Goal: Navigation & Orientation: Understand site structure

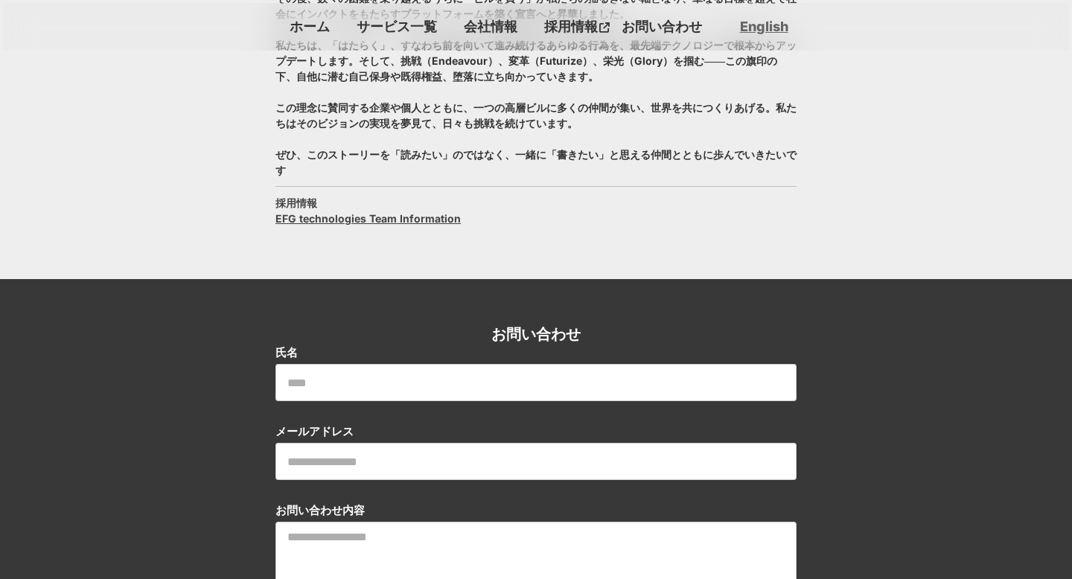
scroll to position [1648, 0]
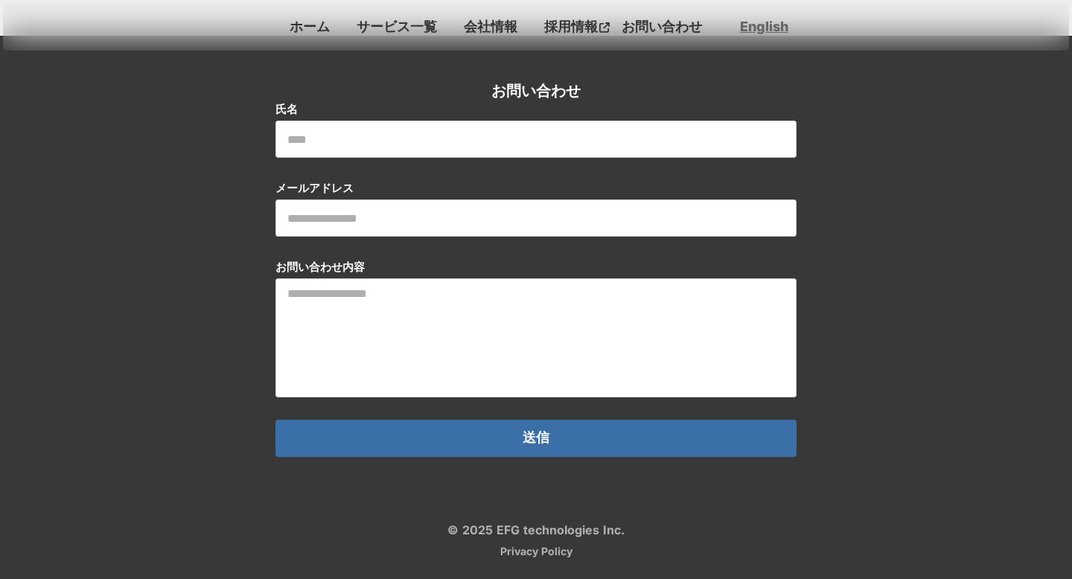
click at [386, 19] on link "サービス一覧" at bounding box center [397, 26] width 92 height 25
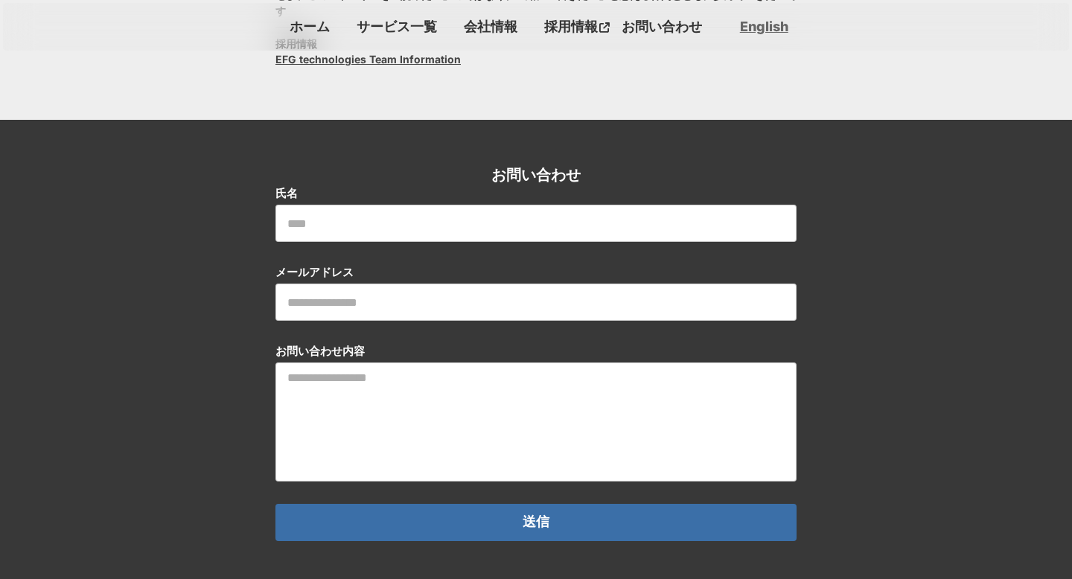
click at [386, 19] on link "サービス一覧" at bounding box center [397, 26] width 92 height 25
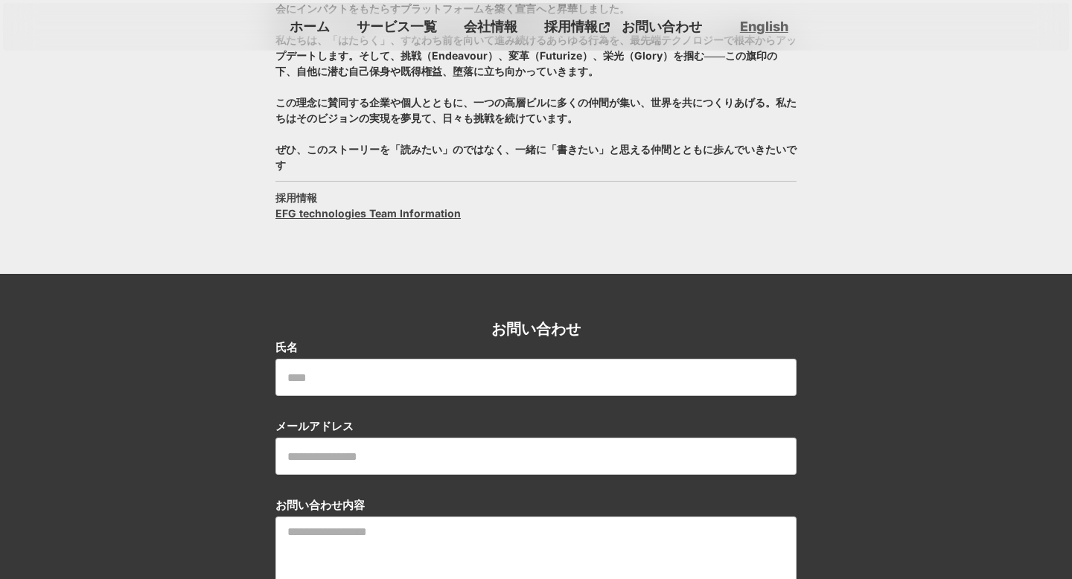
scroll to position [1648, 0]
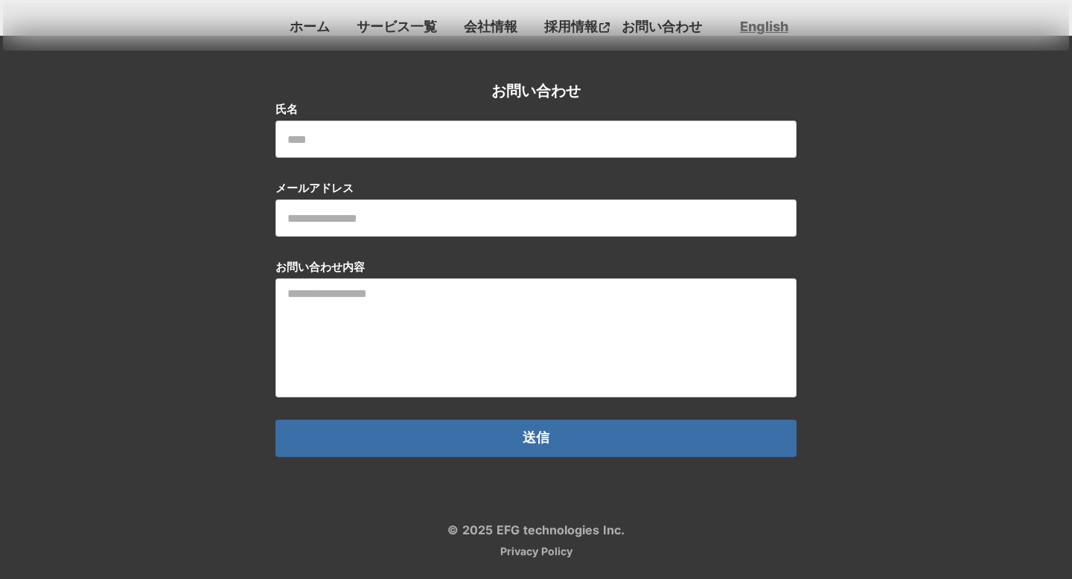
click at [506, 34] on link "会社情報" at bounding box center [490, 26] width 65 height 25
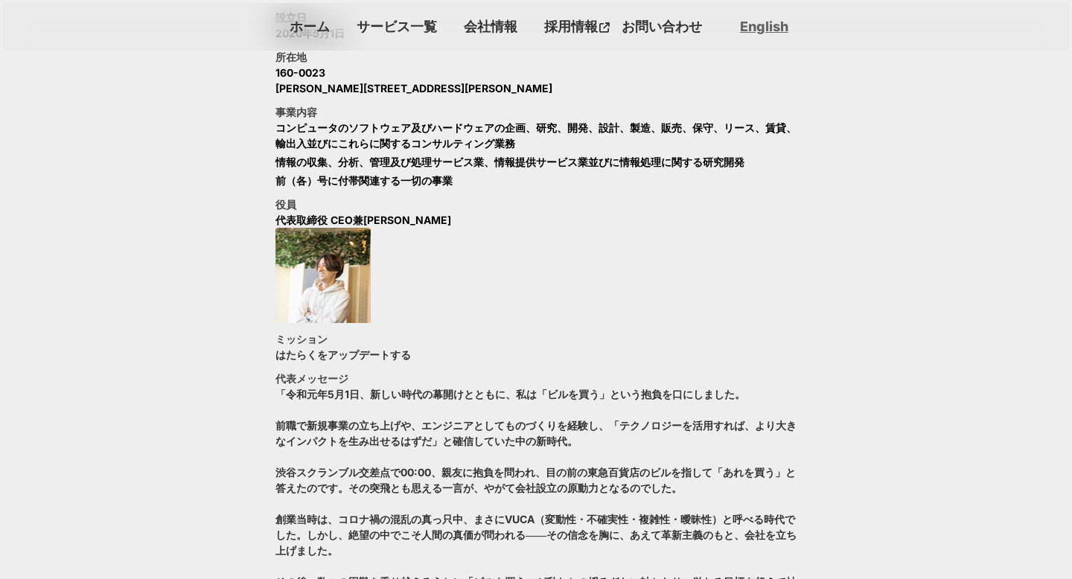
scroll to position [791, 0]
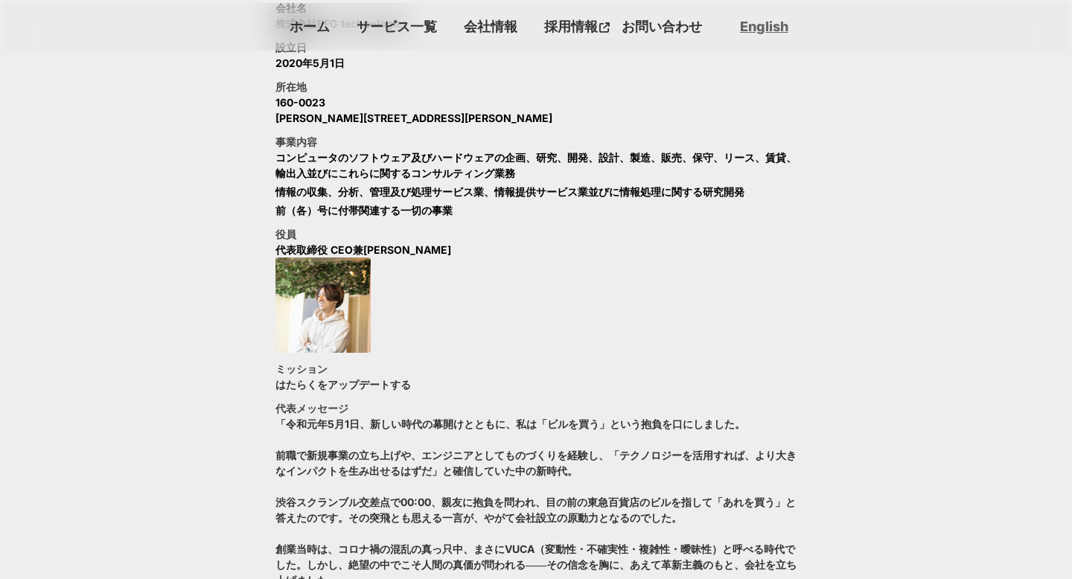
click at [551, 27] on p "採用情報" at bounding box center [568, 26] width 61 height 25
click at [651, 12] on header "ホーム サービス一覧 会社情報 採用情報 お問い合わせ English" at bounding box center [536, 27] width 1066 height 48
click at [656, 24] on link "お問い合わせ" at bounding box center [661, 26] width 92 height 25
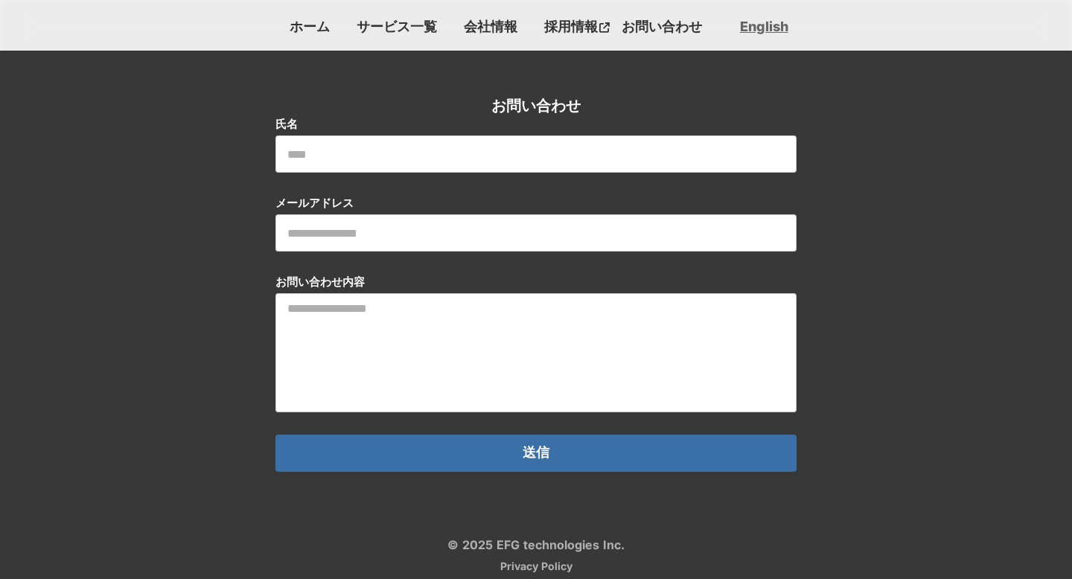
scroll to position [1648, 0]
